Goal: Task Accomplishment & Management: Manage account settings

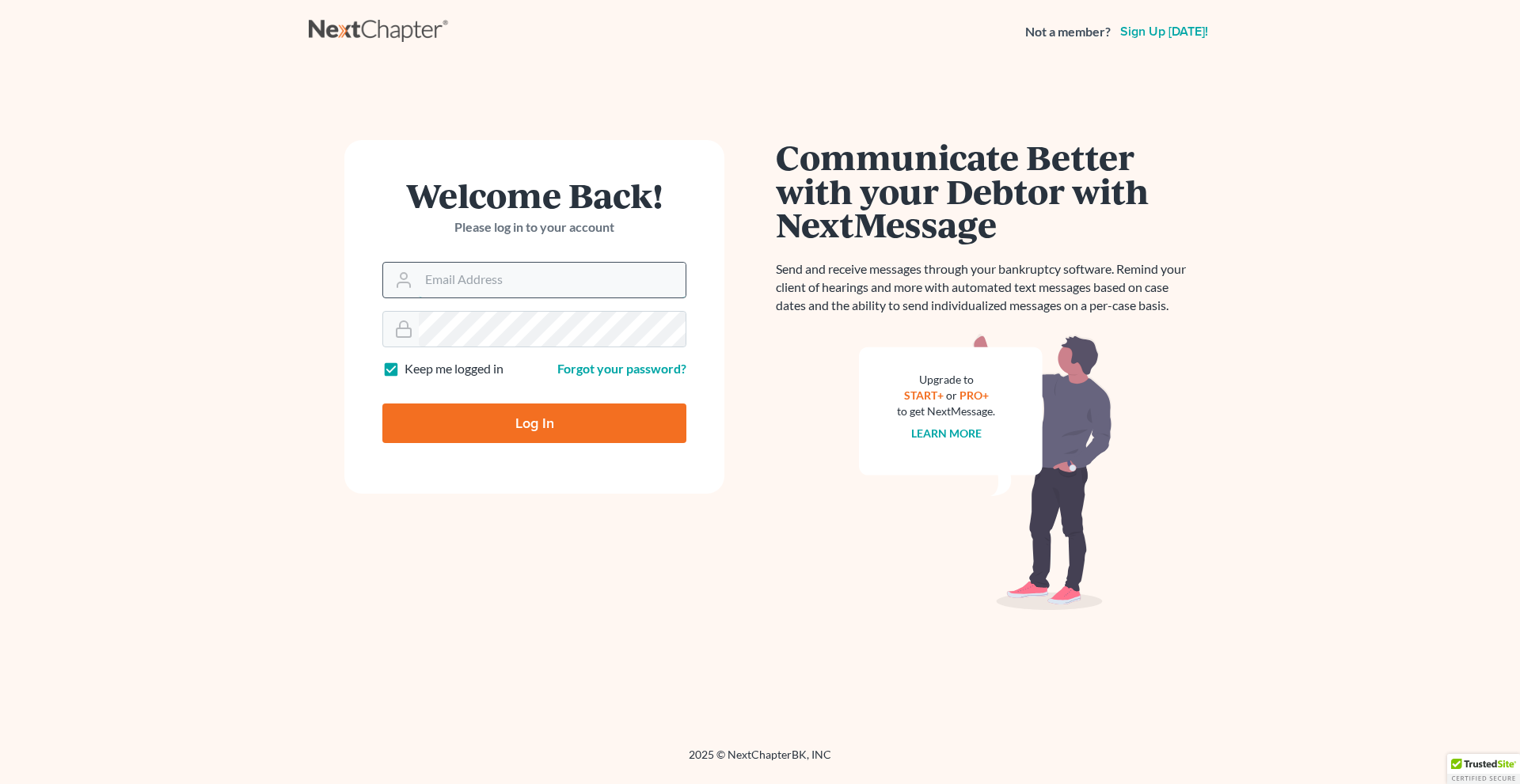
click at [515, 272] on input "Email Address" at bounding box center [552, 280] width 267 height 34
type input "mjacob"
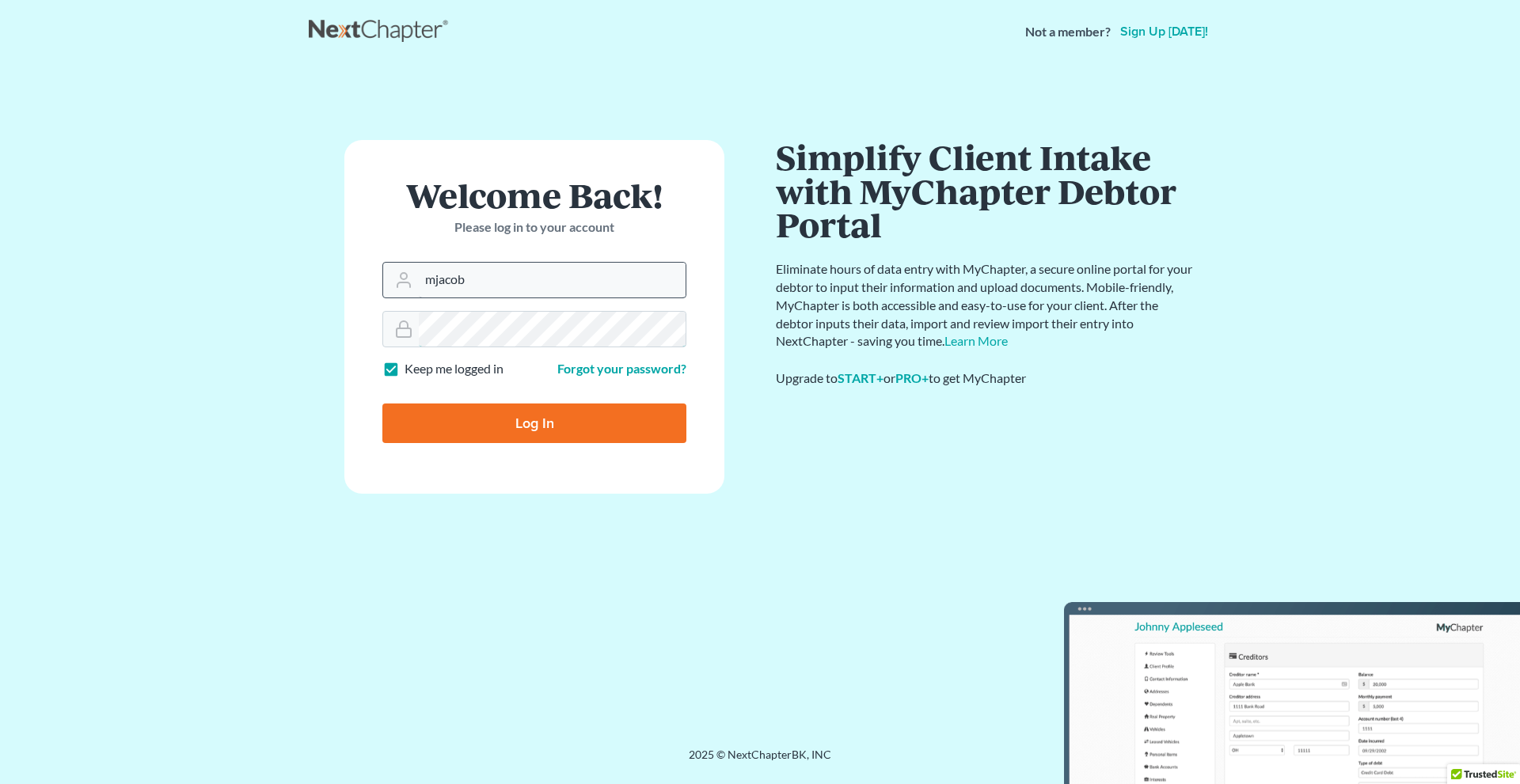
click at [383, 403] on input "Log In" at bounding box center [534, 422] width 304 height 39
type input "Thinking..."
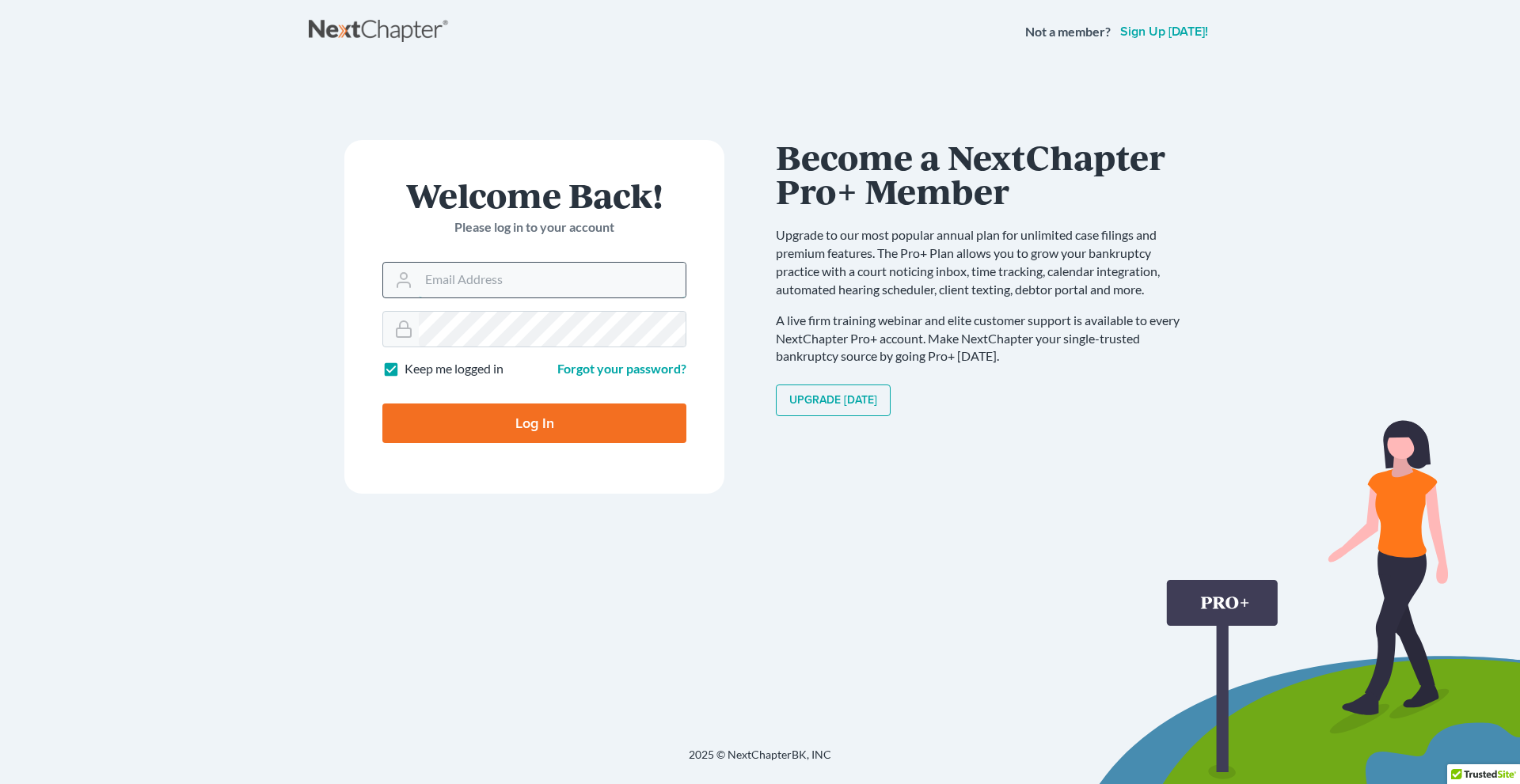
click at [573, 281] on input "Email Address" at bounding box center [552, 280] width 267 height 34
